Goal: Complete application form

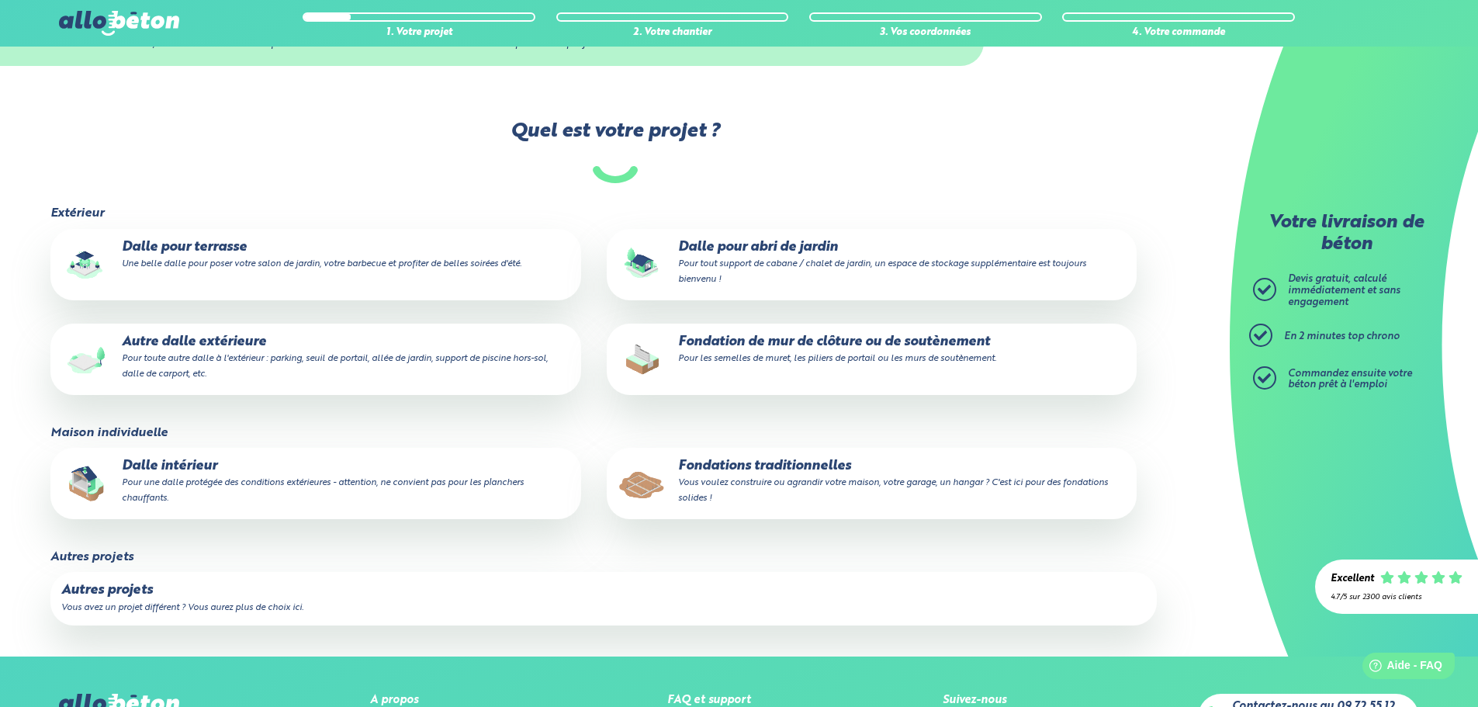
scroll to position [78, 0]
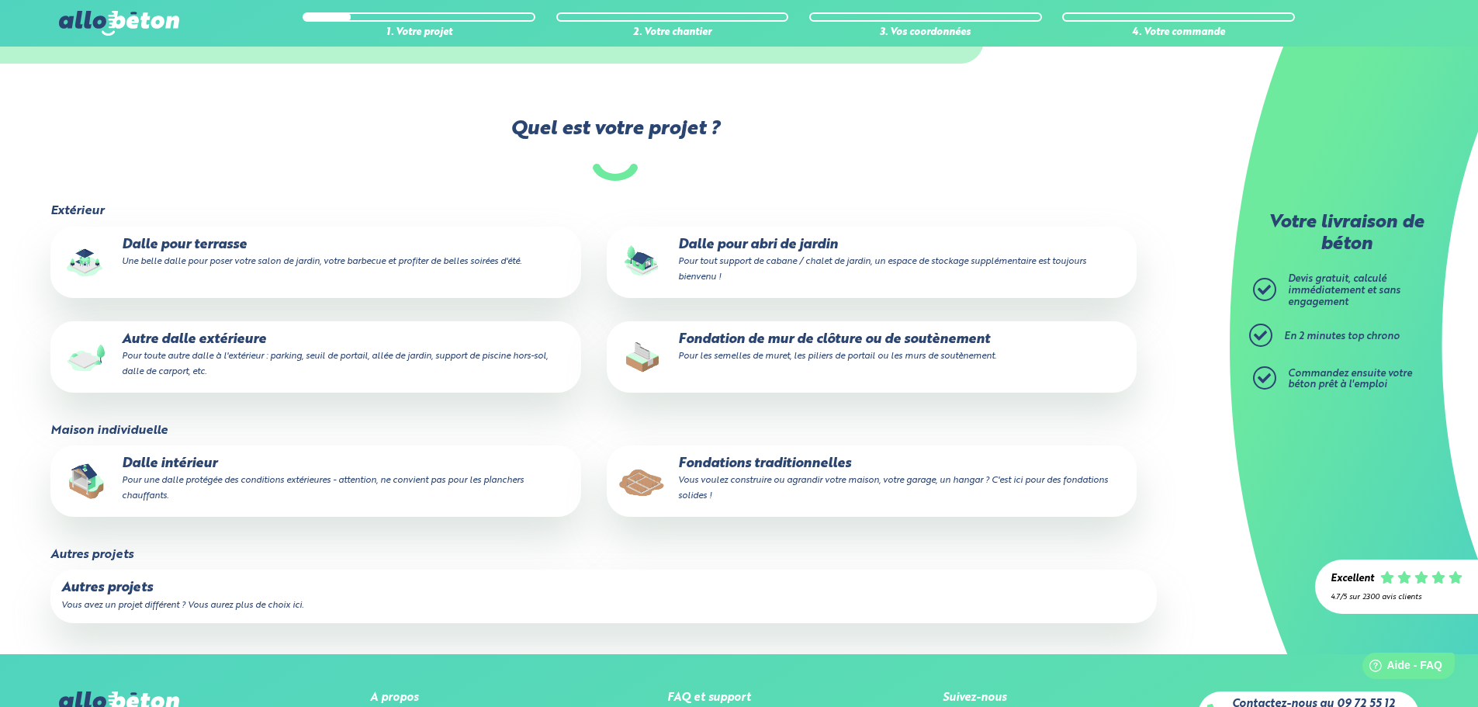
click at [359, 489] on p "Dalle intérieur Pour une dalle protégée des conditions extérieures - attention,…" at bounding box center [315, 479] width 508 height 47
click at [0, 0] on input "Dalle intérieur Pour une dalle protégée des conditions extérieures - attention,…" at bounding box center [0, 0] width 0 height 0
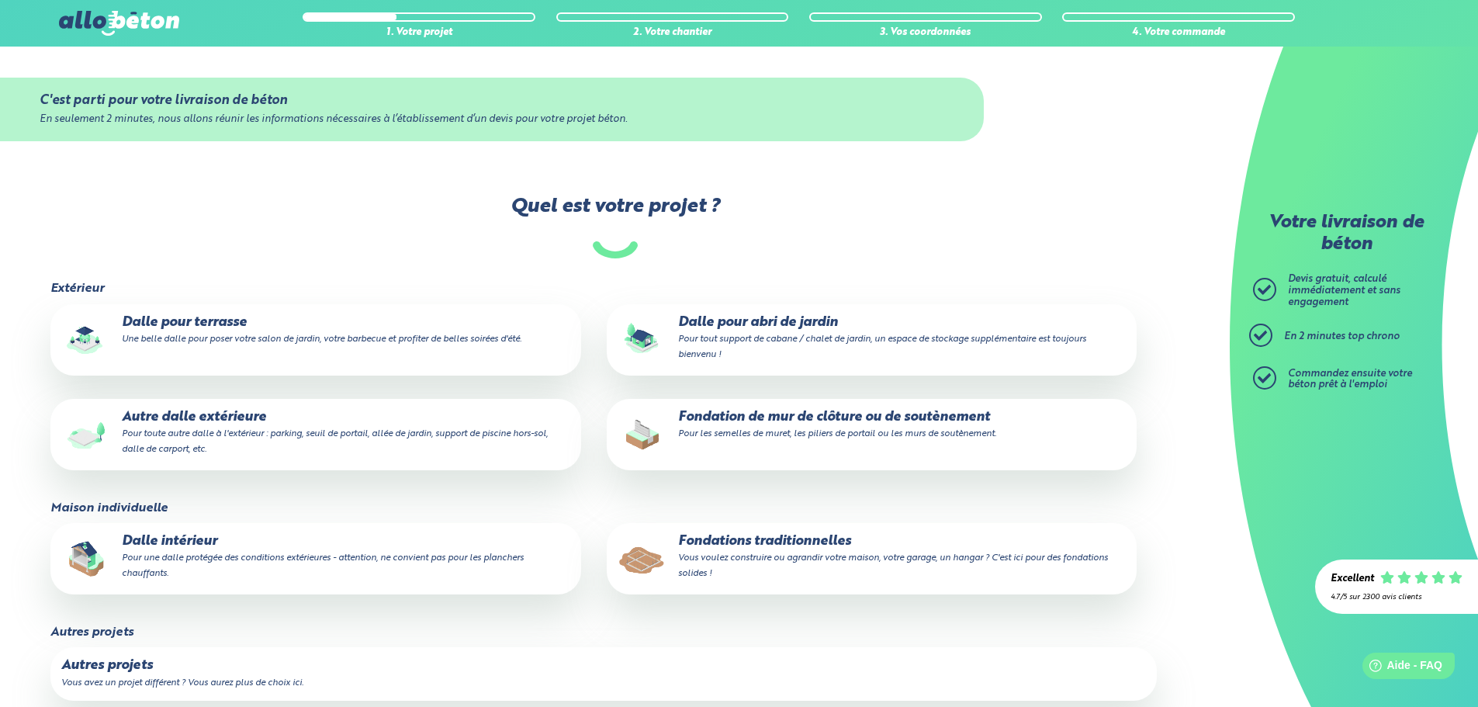
drag, startPoint x: 822, startPoint y: 255, endPoint x: 848, endPoint y: 297, distance: 49.5
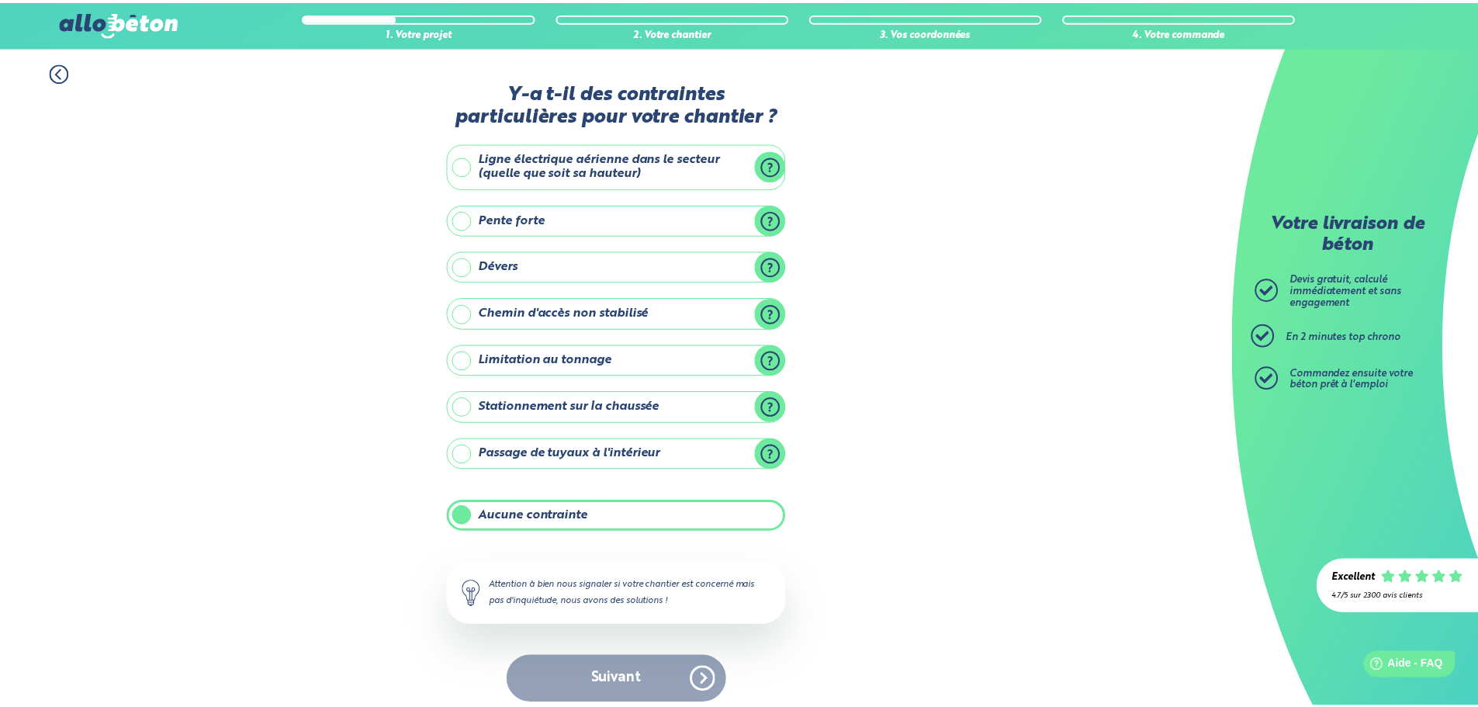
scroll to position [12, 0]
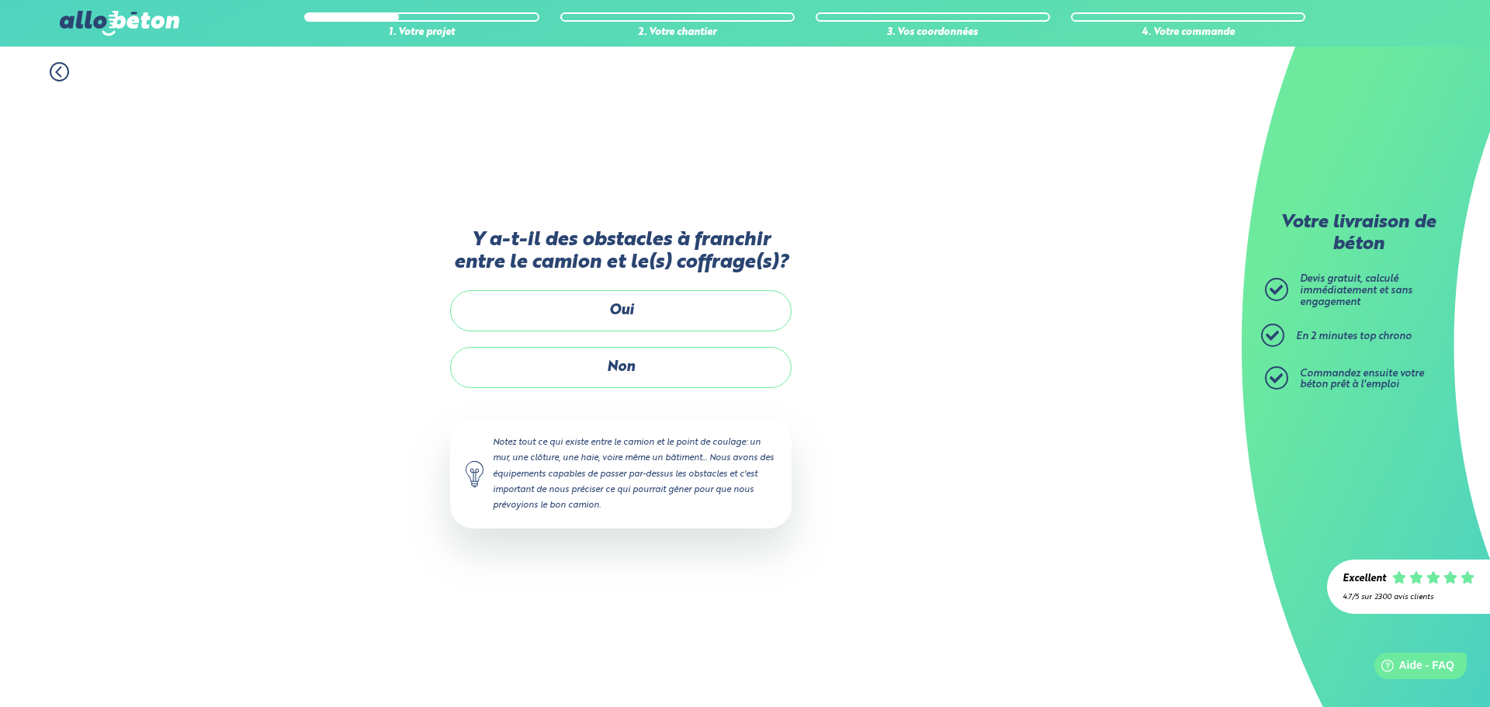
drag, startPoint x: 731, startPoint y: 124, endPoint x: 747, endPoint y: 111, distance: 21.0
